Goal: Find specific page/section: Find specific page/section

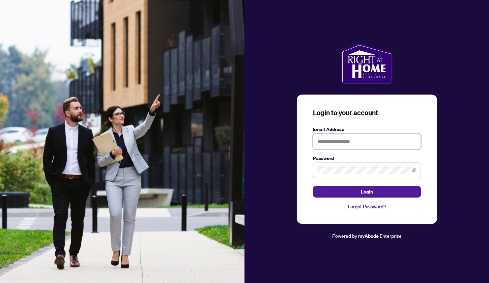
type input "**********"
click at [366, 192] on span "Login" at bounding box center [367, 191] width 12 height 11
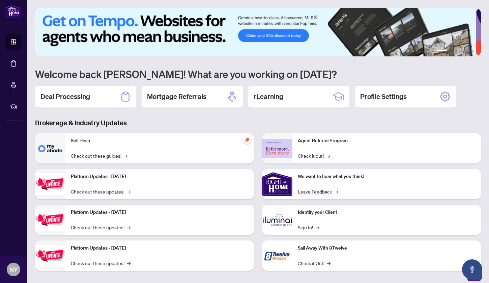
scroll to position [4, 0]
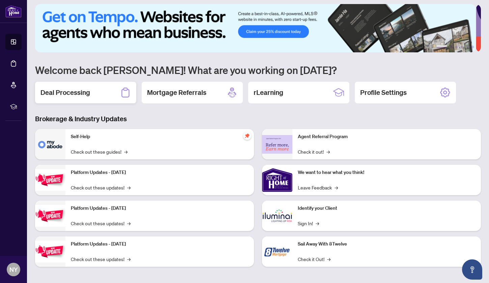
click at [89, 98] on div "Deal Processing" at bounding box center [85, 93] width 101 height 22
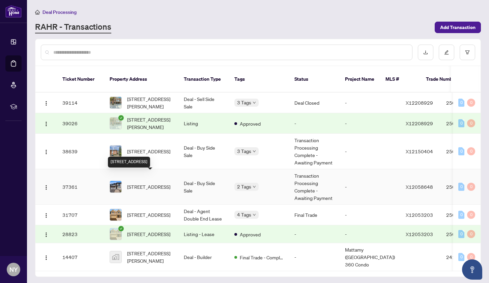
click at [162, 183] on span "[STREET_ADDRESS]" at bounding box center [148, 186] width 43 height 7
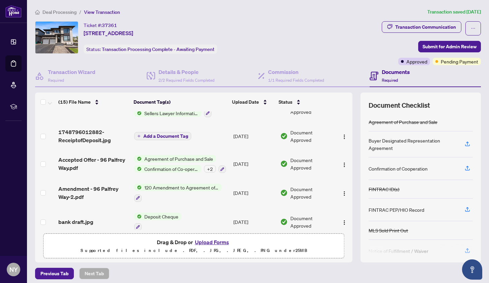
scroll to position [134, 0]
click at [273, 73] on h4 "Commission" at bounding box center [296, 72] width 56 height 8
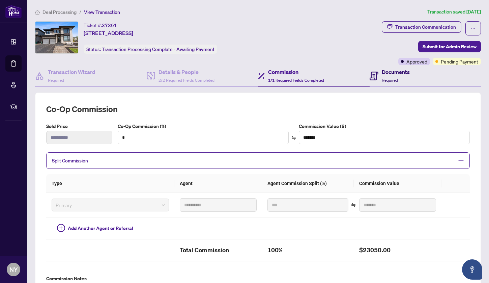
click at [397, 74] on h4 "Documents" at bounding box center [396, 72] width 28 height 8
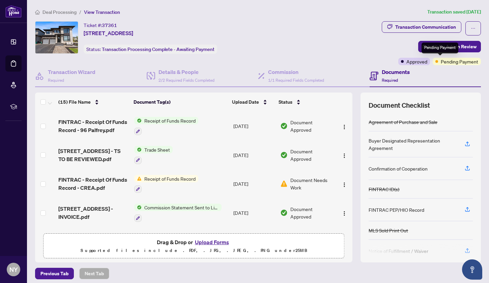
click at [461, 58] on div "Pending Payment" at bounding box center [457, 61] width 48 height 7
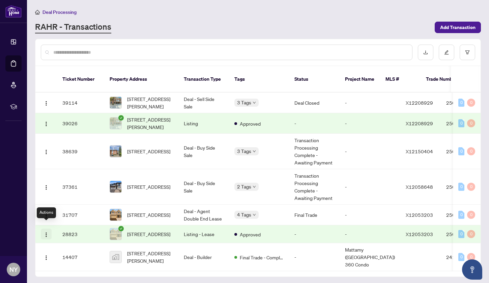
click at [48, 232] on img "button" at bounding box center [46, 234] width 5 height 5
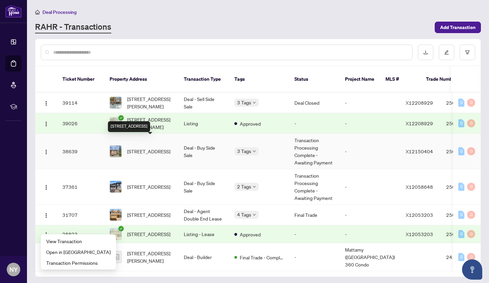
click at [164, 147] on span "[STREET_ADDRESS]" at bounding box center [148, 150] width 43 height 7
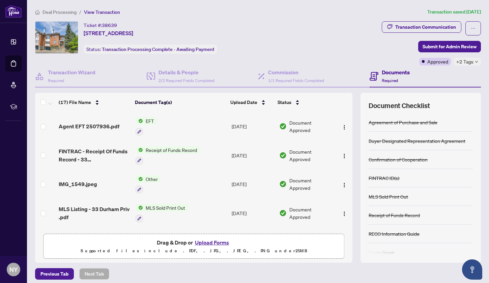
click at [94, 130] on td "Agent EFT 2507936.pdf" at bounding box center [94, 126] width 77 height 29
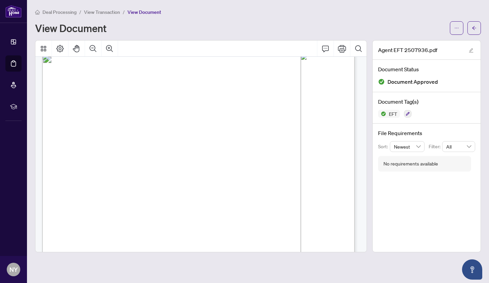
scroll to position [10, 0]
click at [219, 159] on span "(From: 1.RBC Commission Tr)" at bounding box center [194, 161] width 49 height 4
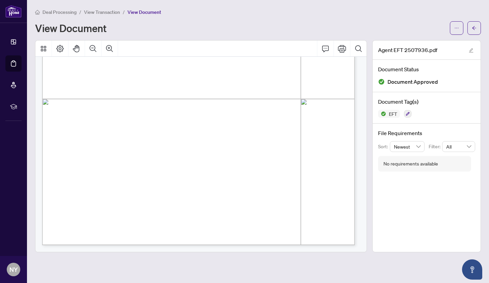
scroll to position [223, 0]
